Goal: Task Accomplishment & Management: Manage account settings

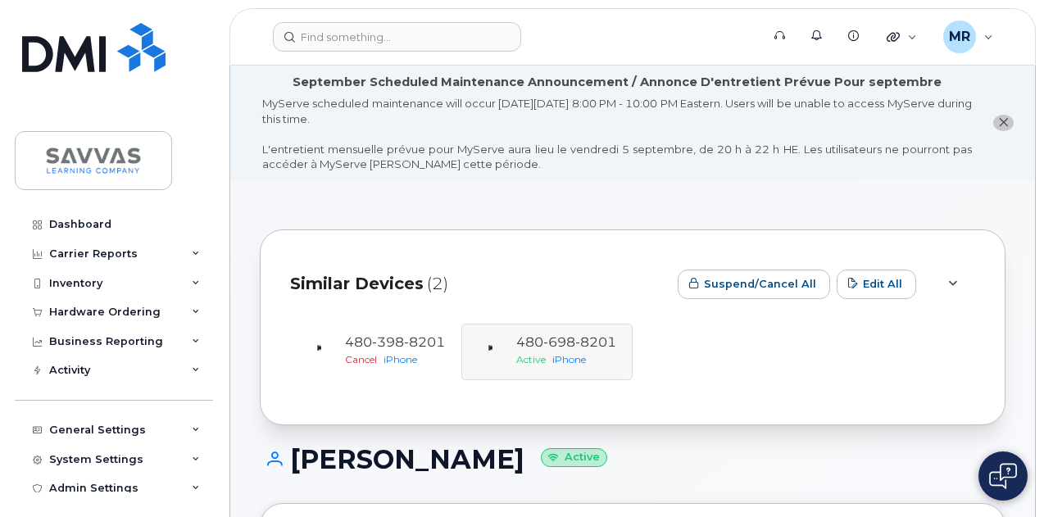
scroll to position [3025, 0]
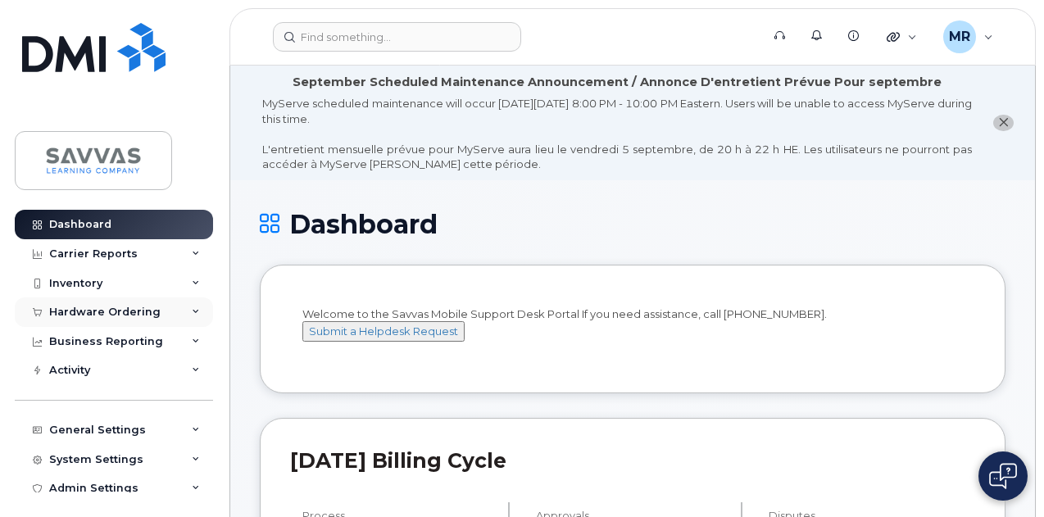
click at [125, 307] on div "Hardware Ordering" at bounding box center [104, 312] width 111 height 13
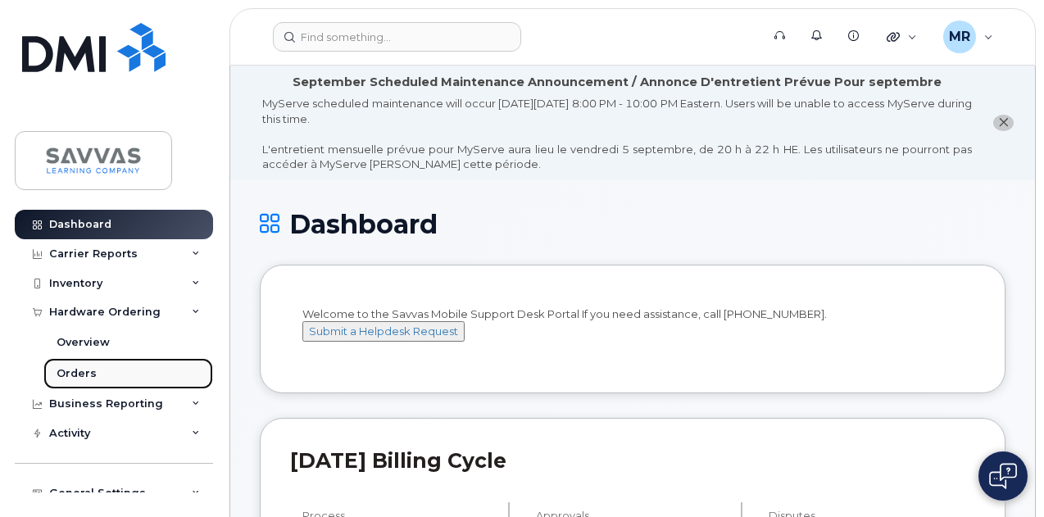
click at [97, 369] on link "Orders" at bounding box center [128, 373] width 170 height 31
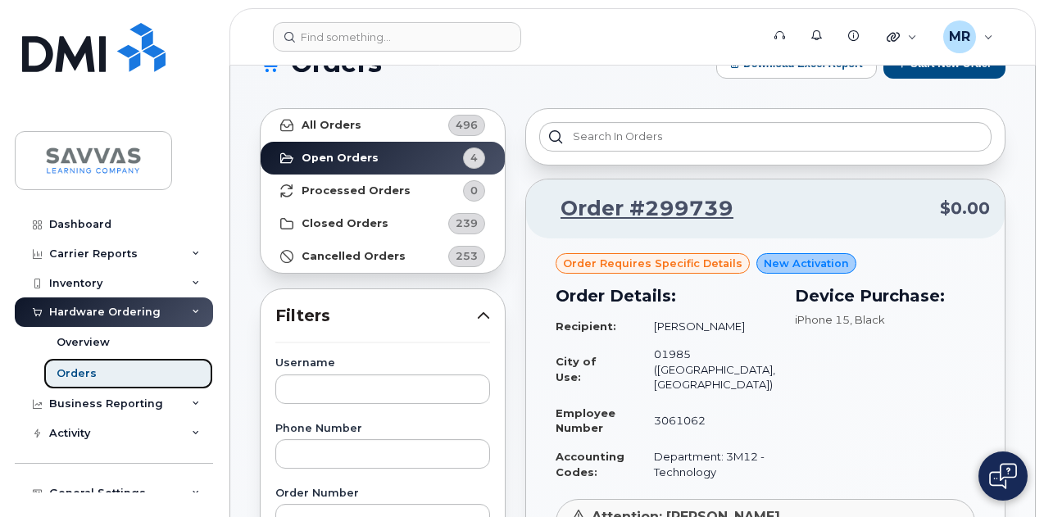
scroll to position [11, 0]
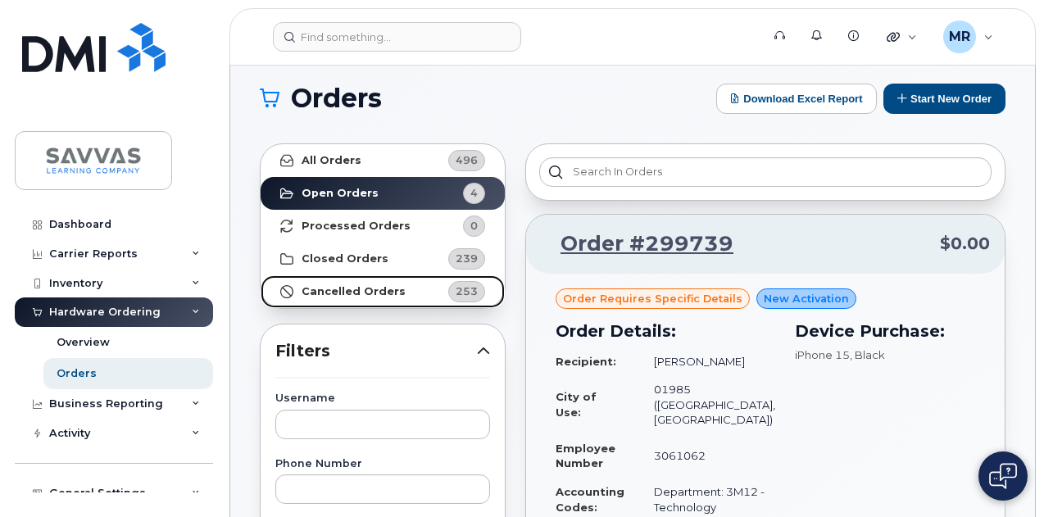
click at [384, 286] on strong "Cancelled Orders" at bounding box center [353, 291] width 104 height 13
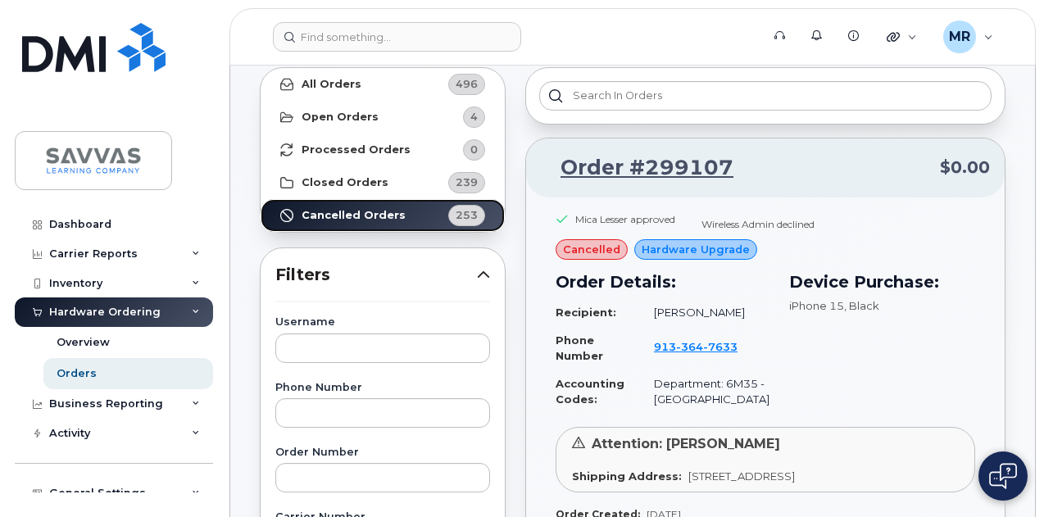
scroll to position [0, 0]
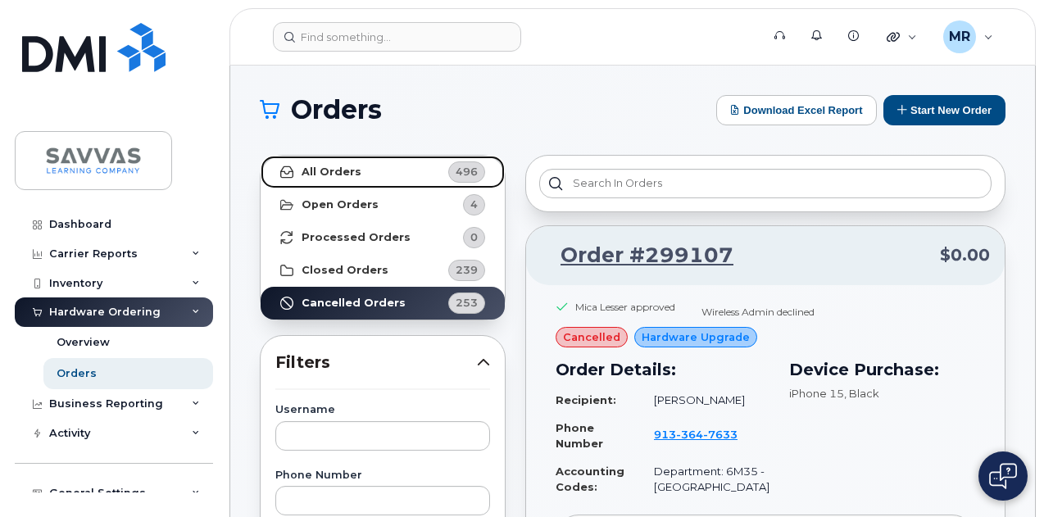
click at [378, 166] on link "All Orders 496" at bounding box center [383, 172] width 244 height 33
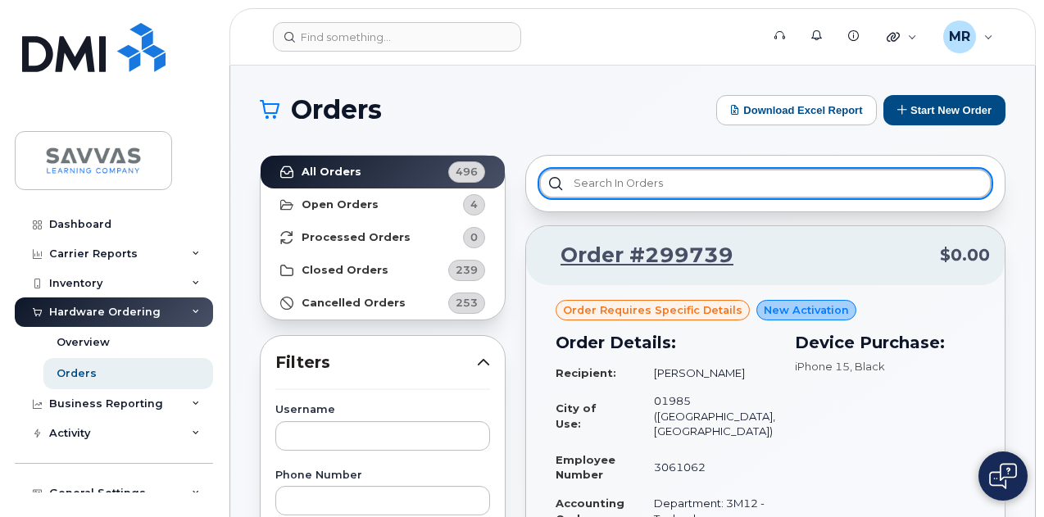
click at [683, 179] on input "text" at bounding box center [765, 183] width 452 height 29
type input "m"
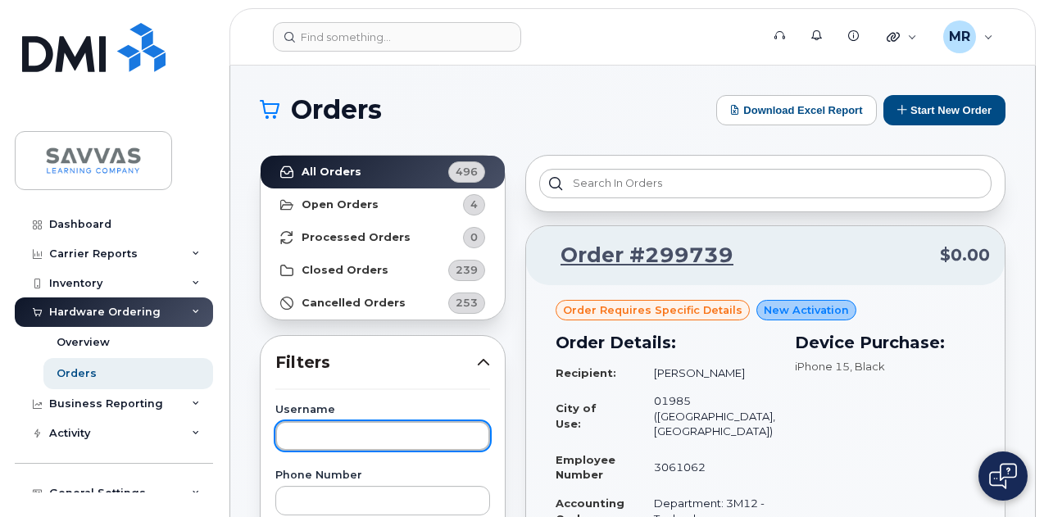
click at [324, 425] on input "text" at bounding box center [382, 435] width 215 height 29
type input "meredith"
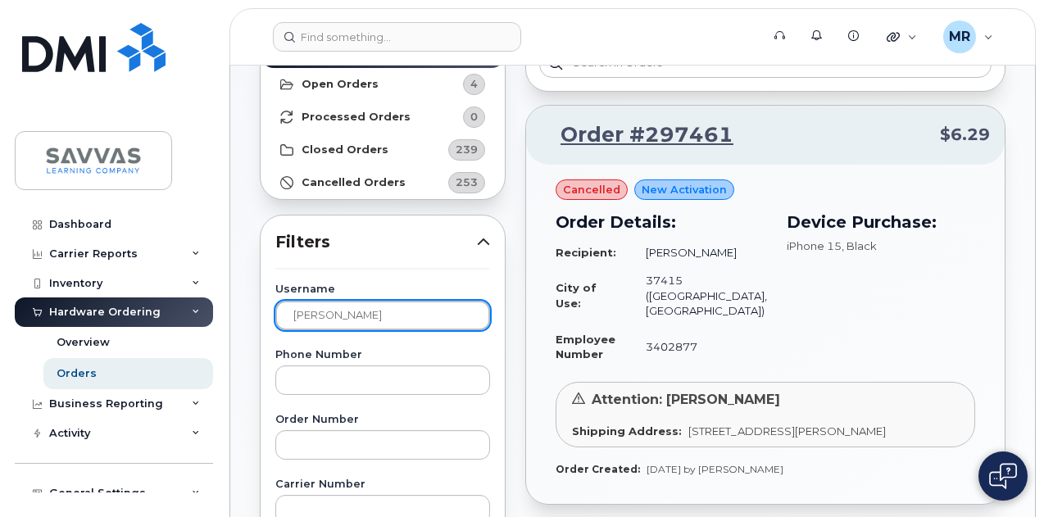
scroll to position [121, 0]
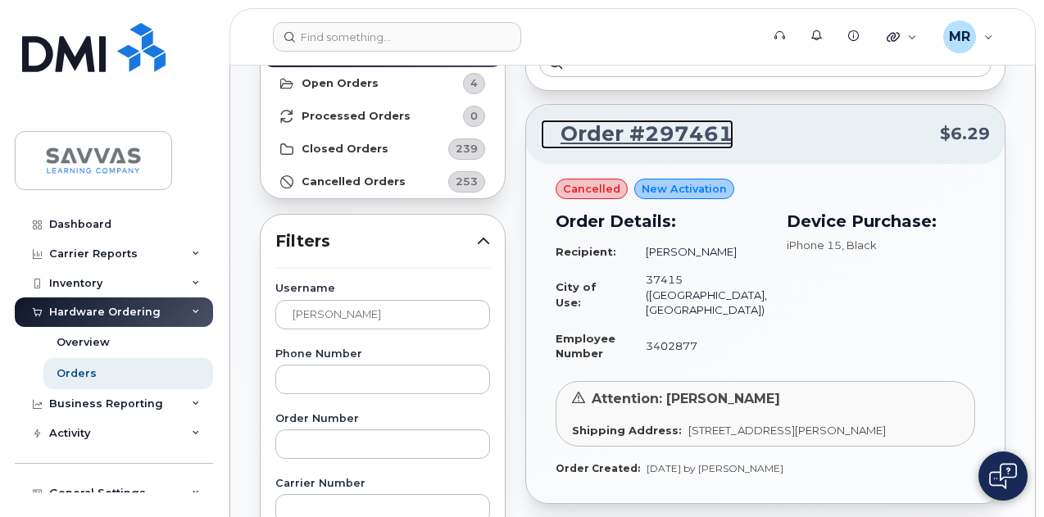
click at [665, 135] on link "Order #297461" at bounding box center [637, 134] width 193 height 29
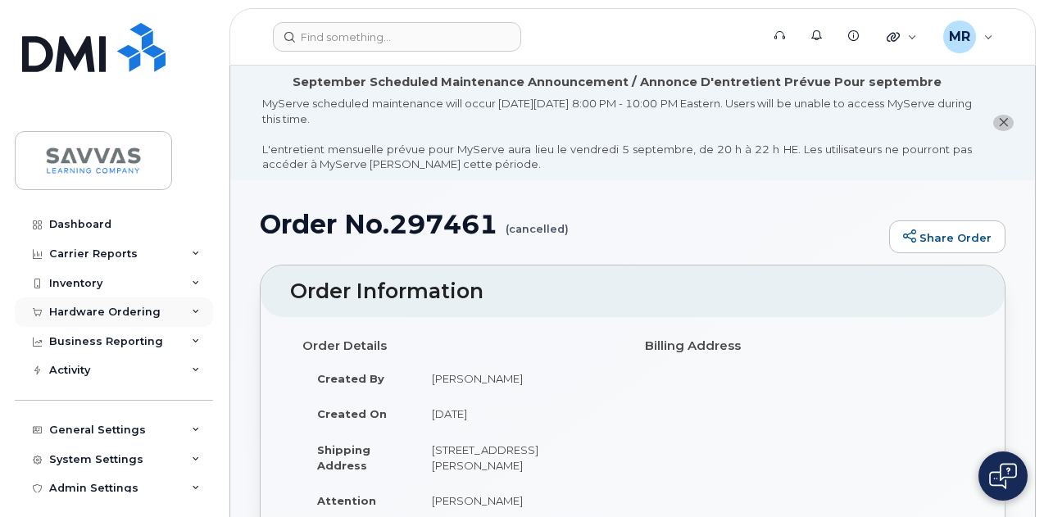
click at [116, 306] on div "Hardware Ordering" at bounding box center [104, 312] width 111 height 13
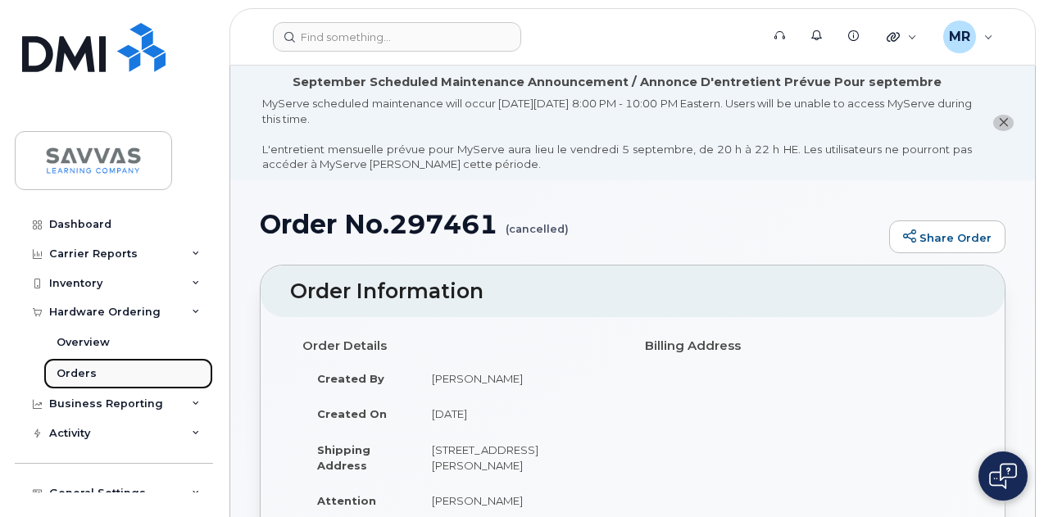
click at [81, 376] on div "Orders" at bounding box center [77, 373] width 40 height 15
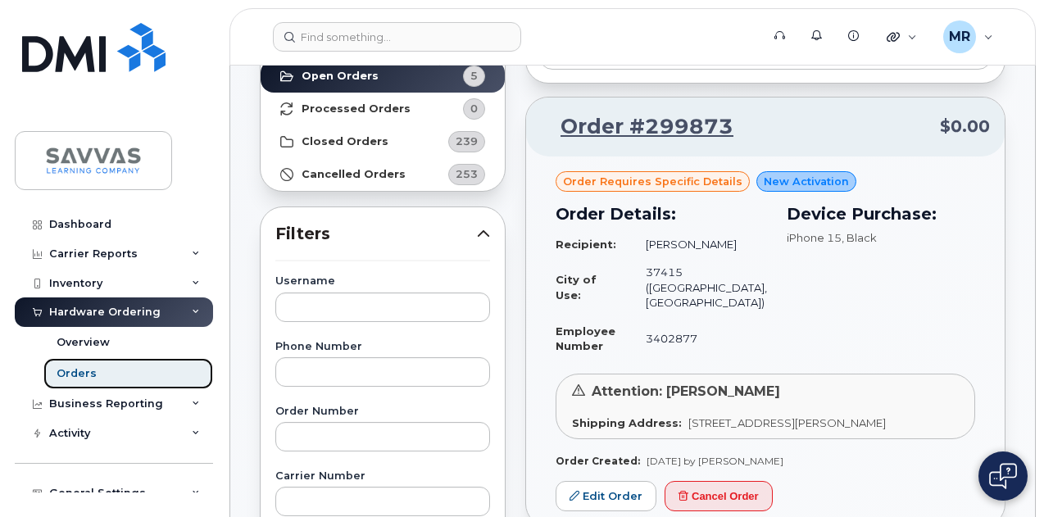
scroll to position [184, 0]
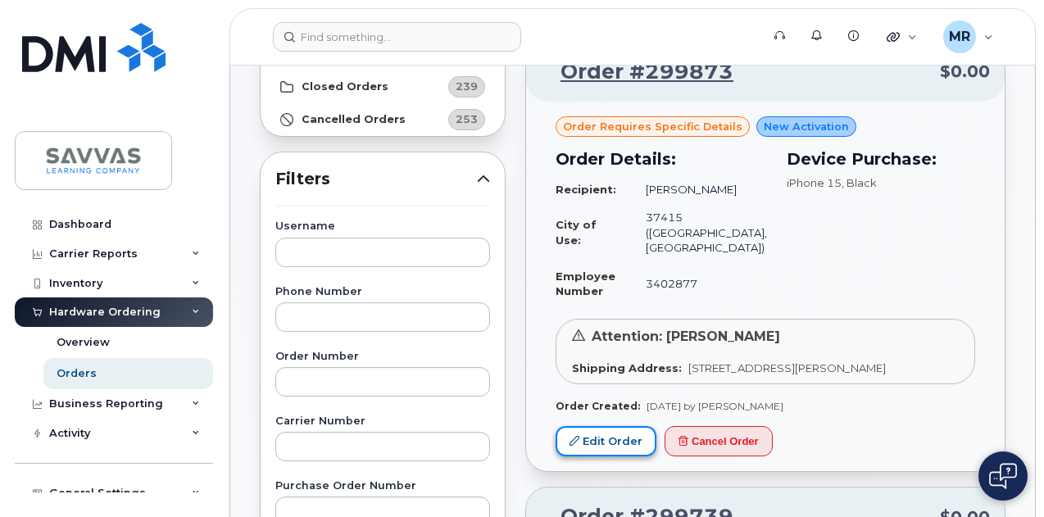
click at [600, 435] on link "Edit Order" at bounding box center [605, 441] width 101 height 30
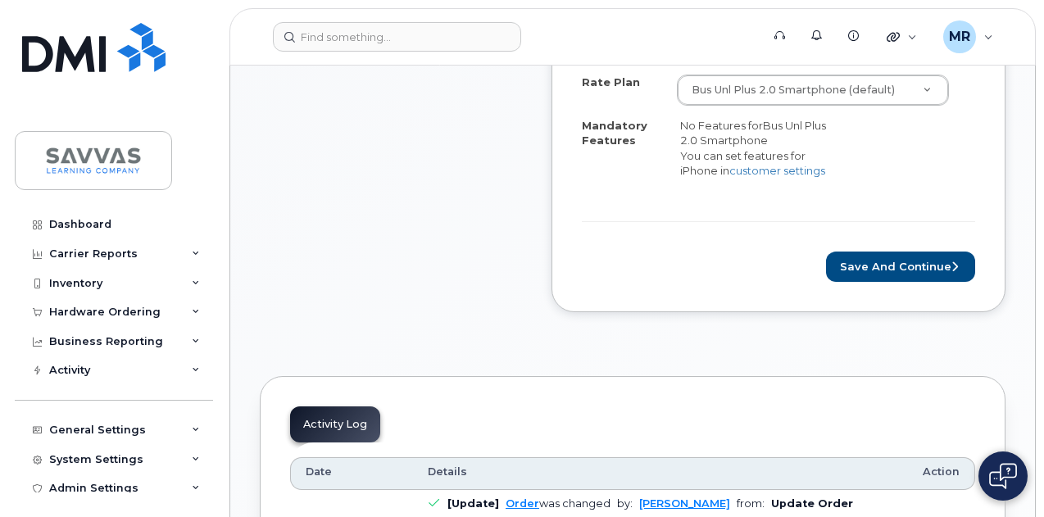
scroll to position [860, 0]
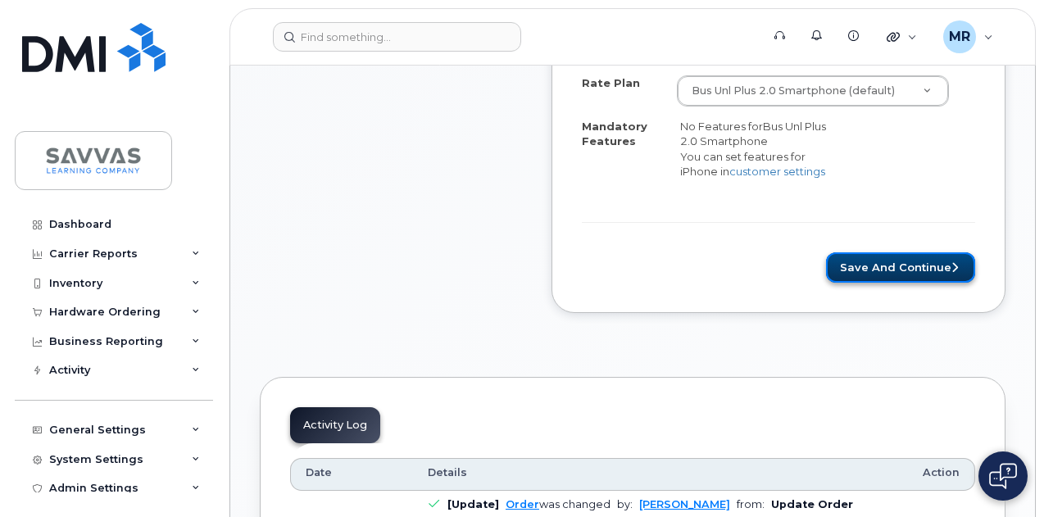
click at [922, 266] on button "Save and Continue" at bounding box center [900, 267] width 149 height 30
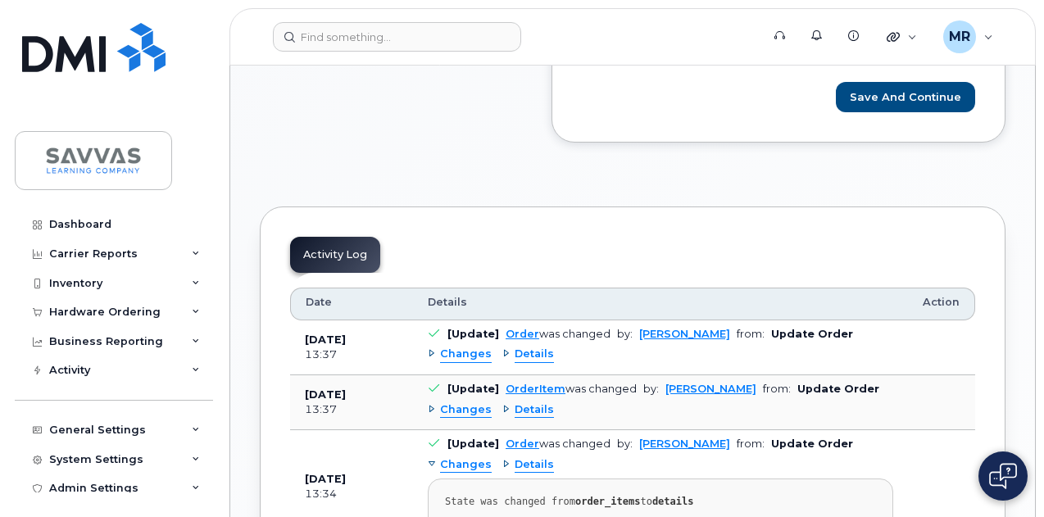
scroll to position [1103, 0]
click at [915, 86] on button "Save and Continue" at bounding box center [905, 96] width 139 height 30
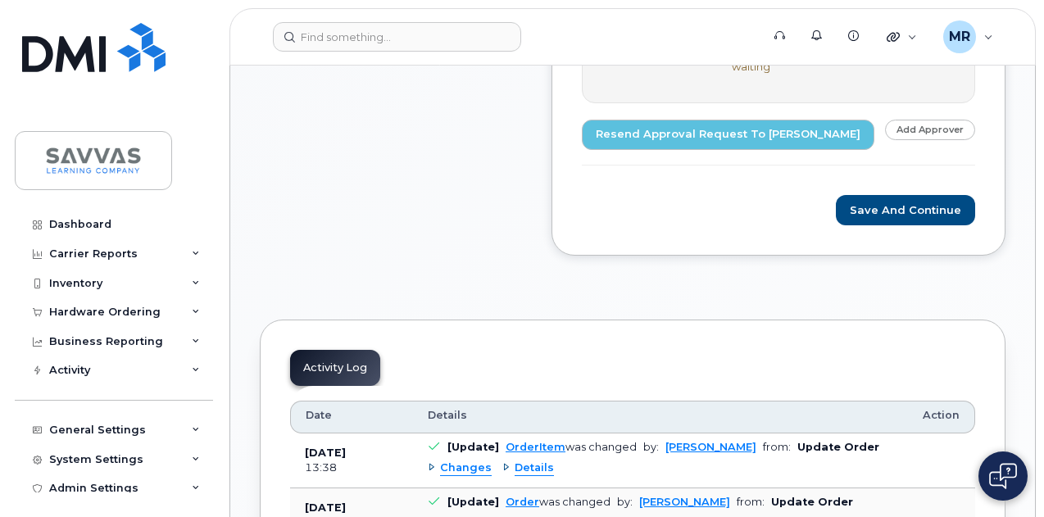
scroll to position [956, 0]
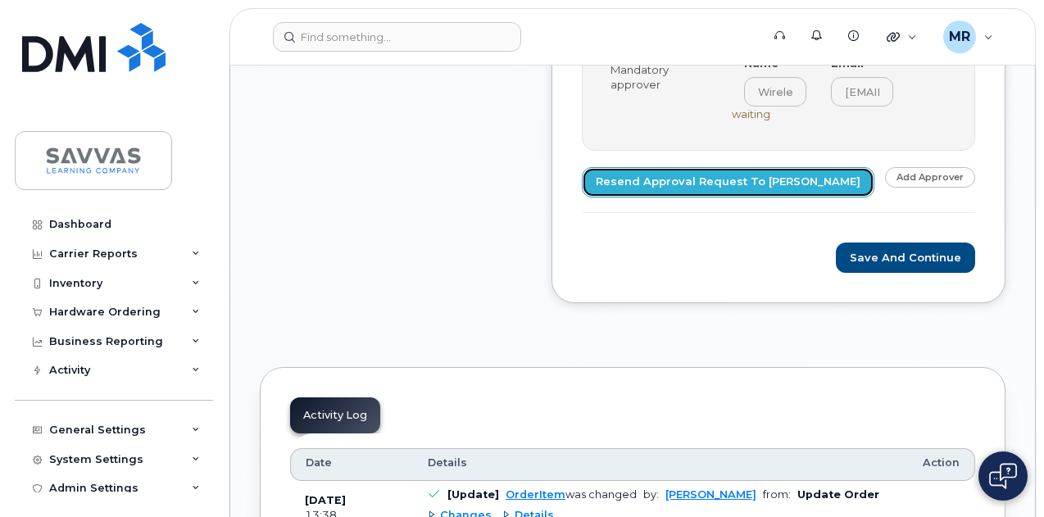
click at [682, 167] on link "Resend Approval Request to [PERSON_NAME]" at bounding box center [728, 182] width 292 height 30
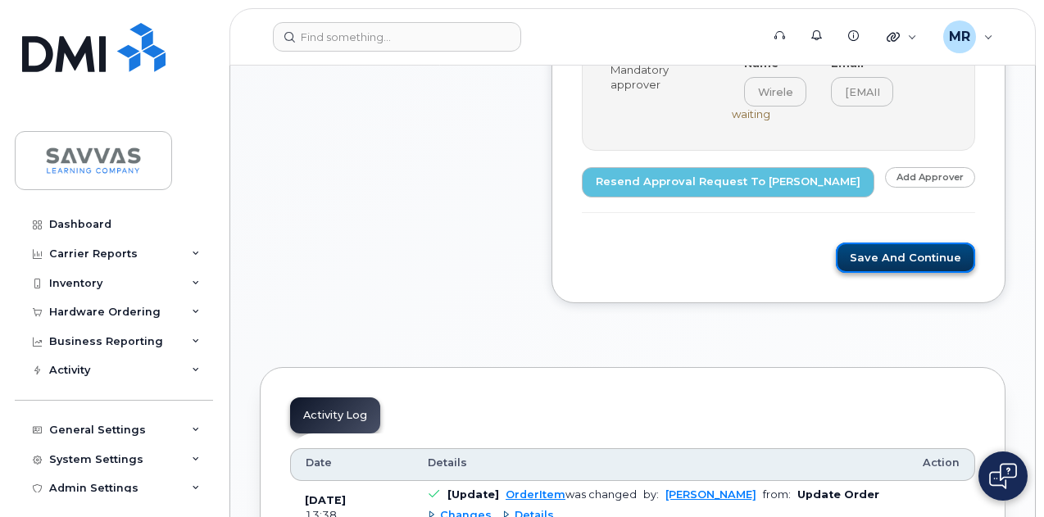
click at [877, 259] on button "Save and Continue" at bounding box center [905, 257] width 139 height 30
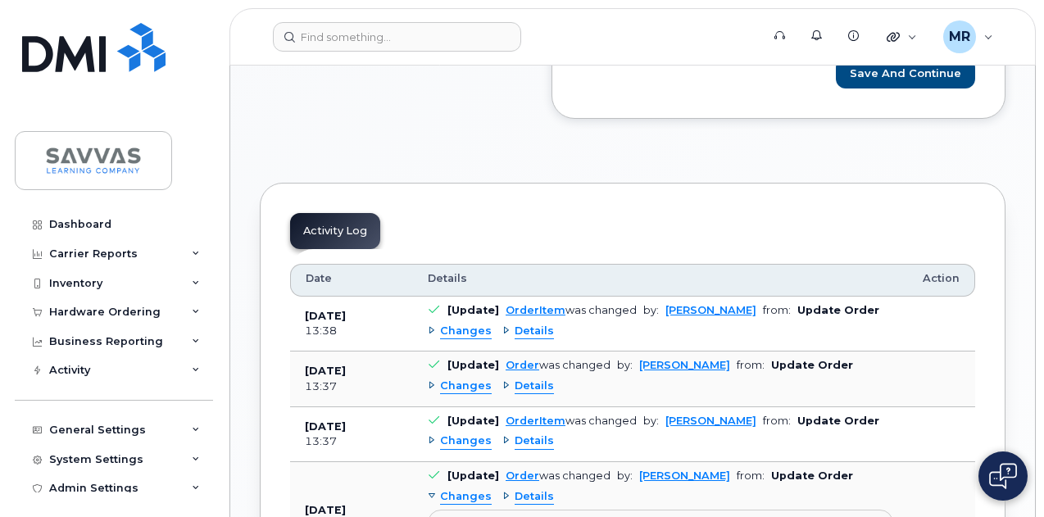
scroll to position [1140, 0]
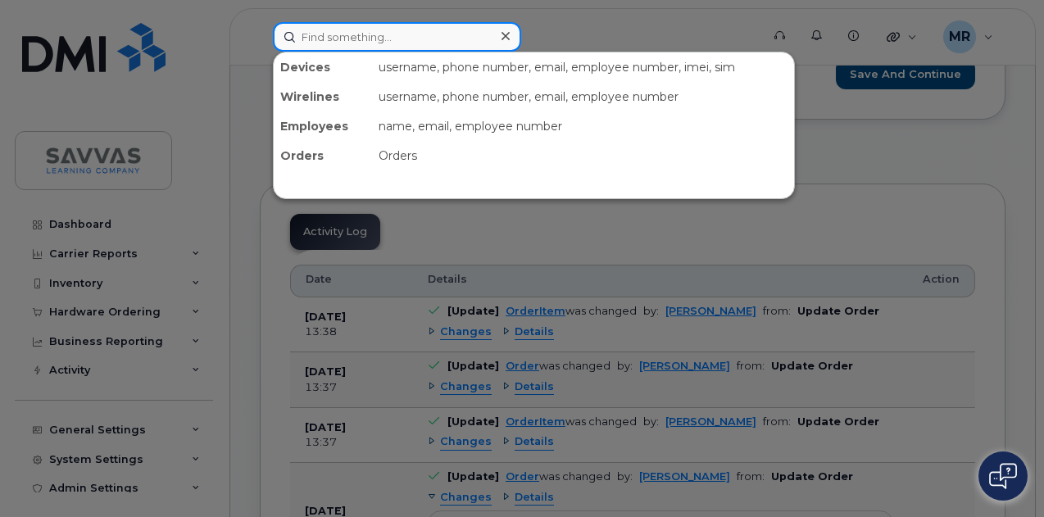
click at [361, 37] on input at bounding box center [397, 36] width 248 height 29
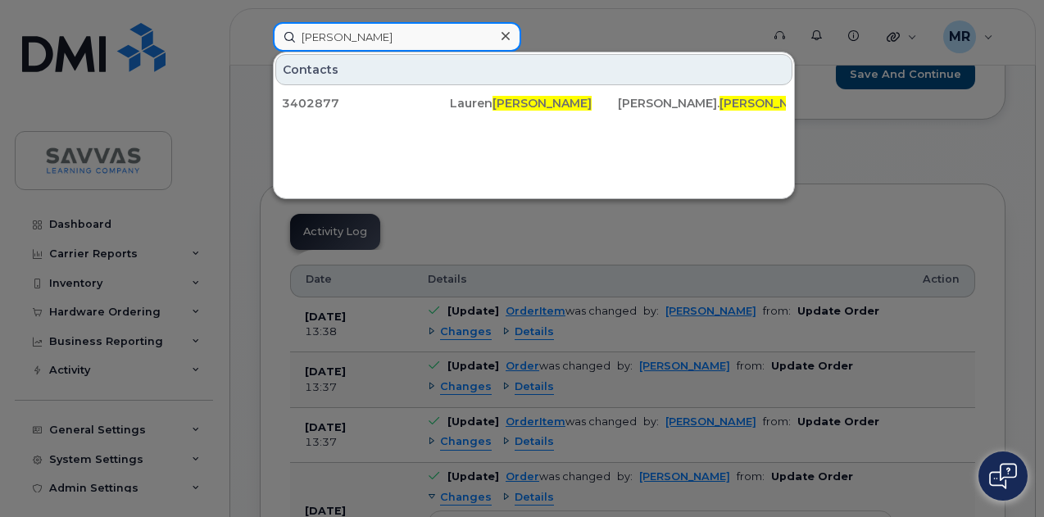
type input "[PERSON_NAME]"
